Goal: Answer question/provide support

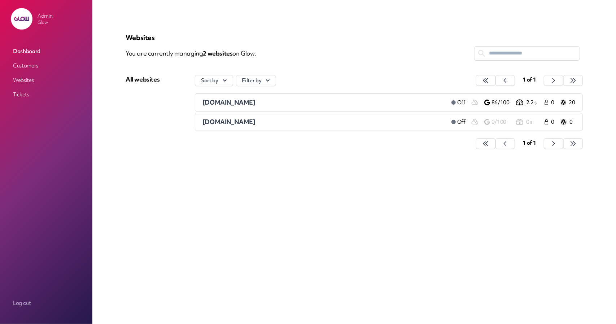
click at [28, 63] on link "Customers" at bounding box center [46, 65] width 72 height 13
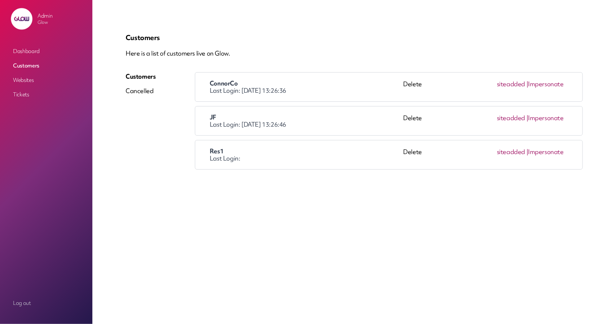
click at [550, 86] on link "Impersonate" at bounding box center [546, 84] width 36 height 8
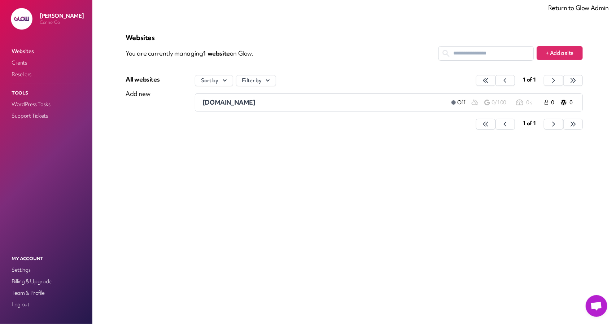
click at [594, 312] on span "Открытый чат" at bounding box center [596, 306] width 22 height 22
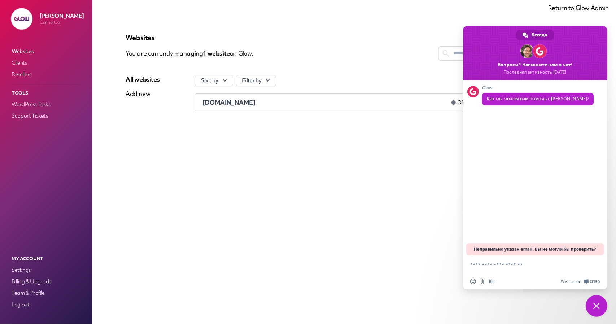
click at [501, 268] on textarea "Отправьте сообщение..." at bounding box center [527, 264] width 115 height 18
type textarea "**********"
click at [597, 263] on span "Отправить" at bounding box center [594, 265] width 12 height 12
click at [347, 156] on div "Websites You are currently managing 1 website on Glow. + Add a site All website…" at bounding box center [354, 161] width 492 height 289
click at [605, 305] on span "Закрыть чат" at bounding box center [596, 306] width 22 height 22
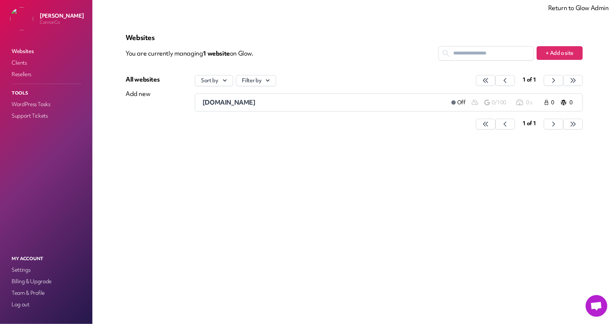
click at [465, 264] on div "Websites You are currently managing 1 website on Glow. + Add a site All website…" at bounding box center [354, 161] width 492 height 289
drag, startPoint x: 587, startPoint y: 312, endPoint x: 590, endPoint y: 310, distance: 3.9
click at [588, 312] on body "Return to Glow Admin [PERSON_NAME] Websites Clients Resellers Tools WordPress T…" at bounding box center [308, 162] width 616 height 324
click at [592, 308] on span "Открытый чат" at bounding box center [596, 307] width 12 height 10
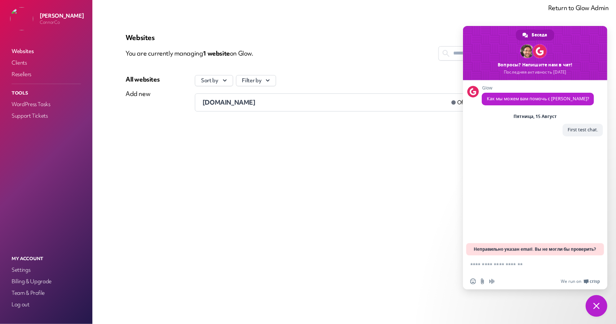
click at [595, 303] on span "Закрыть чат" at bounding box center [596, 306] width 6 height 6
